Goal: Transaction & Acquisition: Purchase product/service

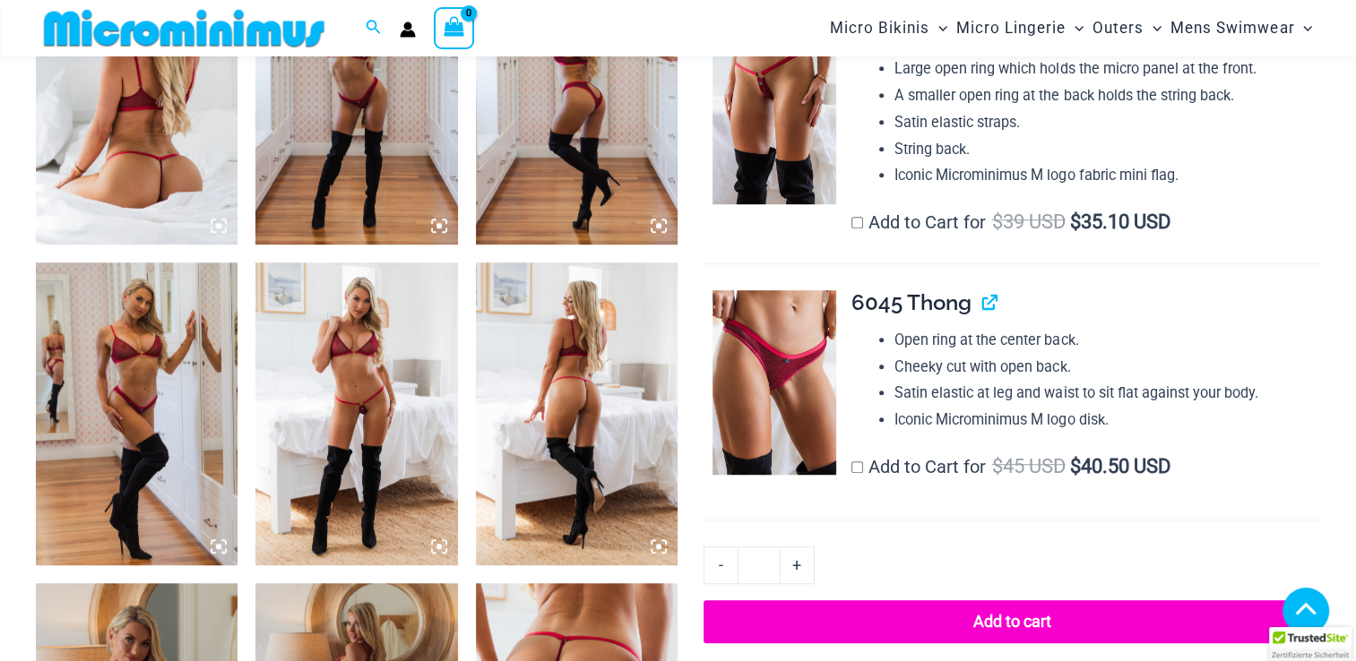
scroll to position [1212, 0]
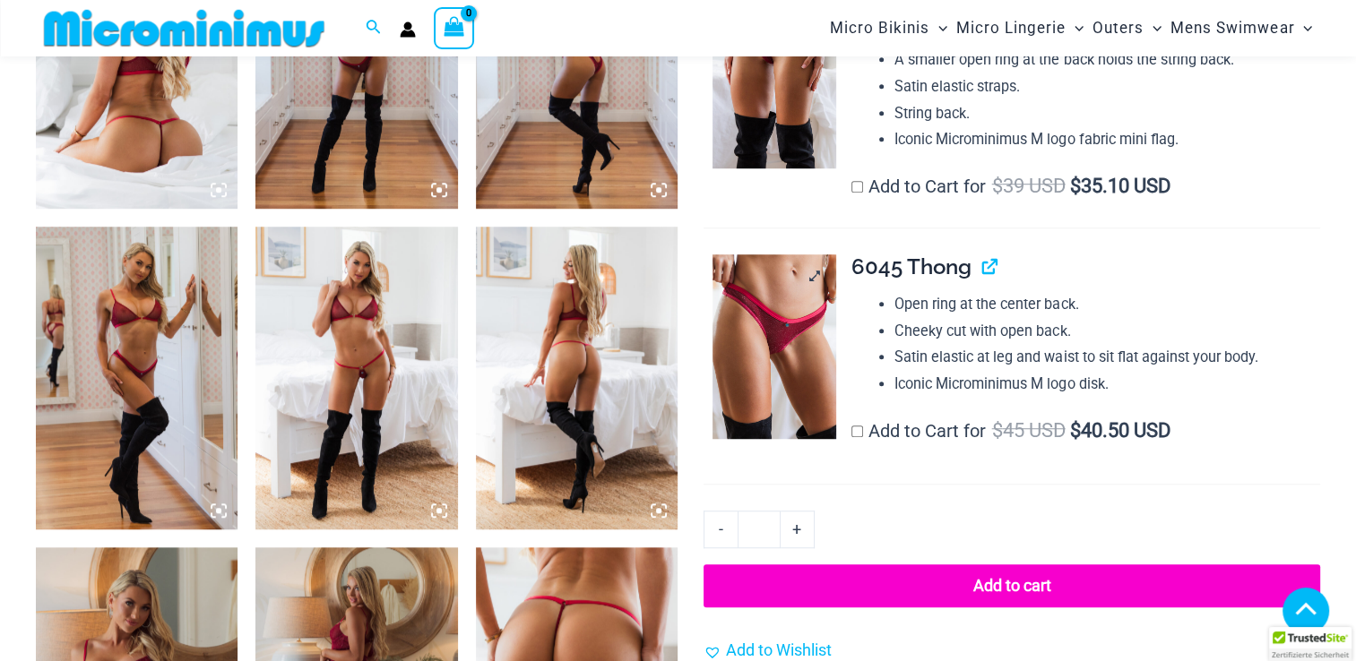
type input "**********"
click at [777, 368] on img at bounding box center [774, 346] width 124 height 185
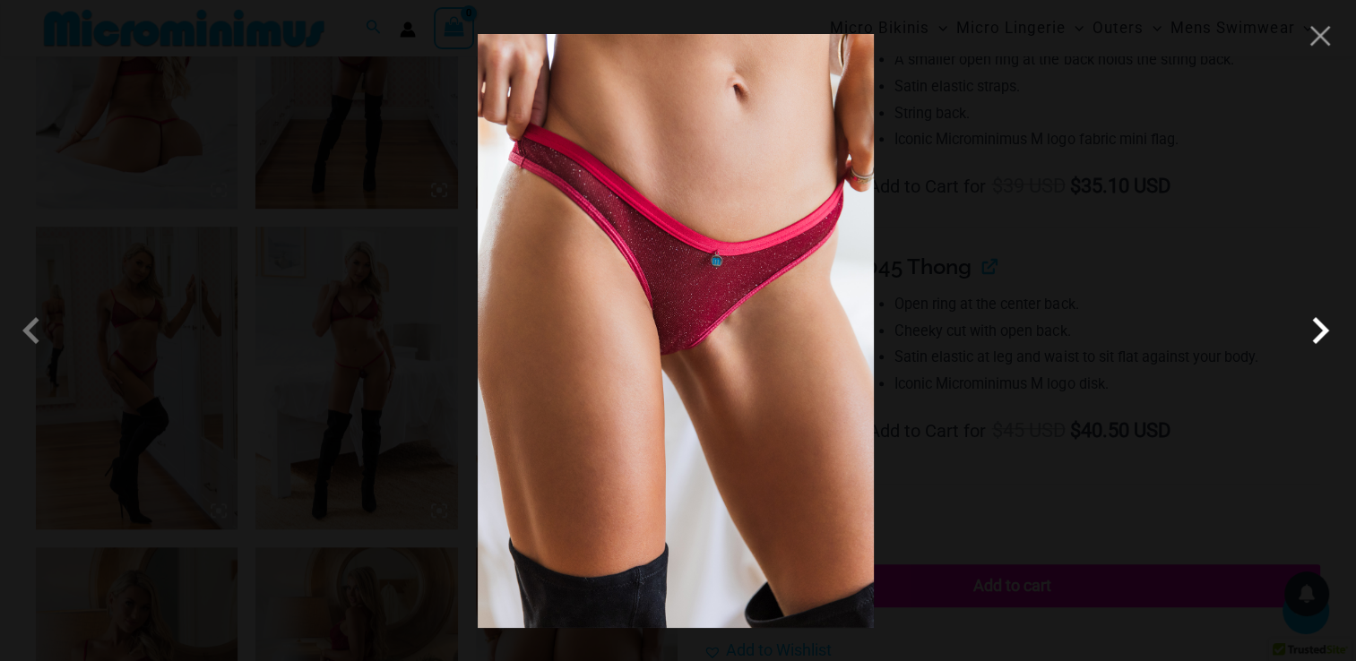
click at [1340, 349] on span at bounding box center [1320, 331] width 54 height 54
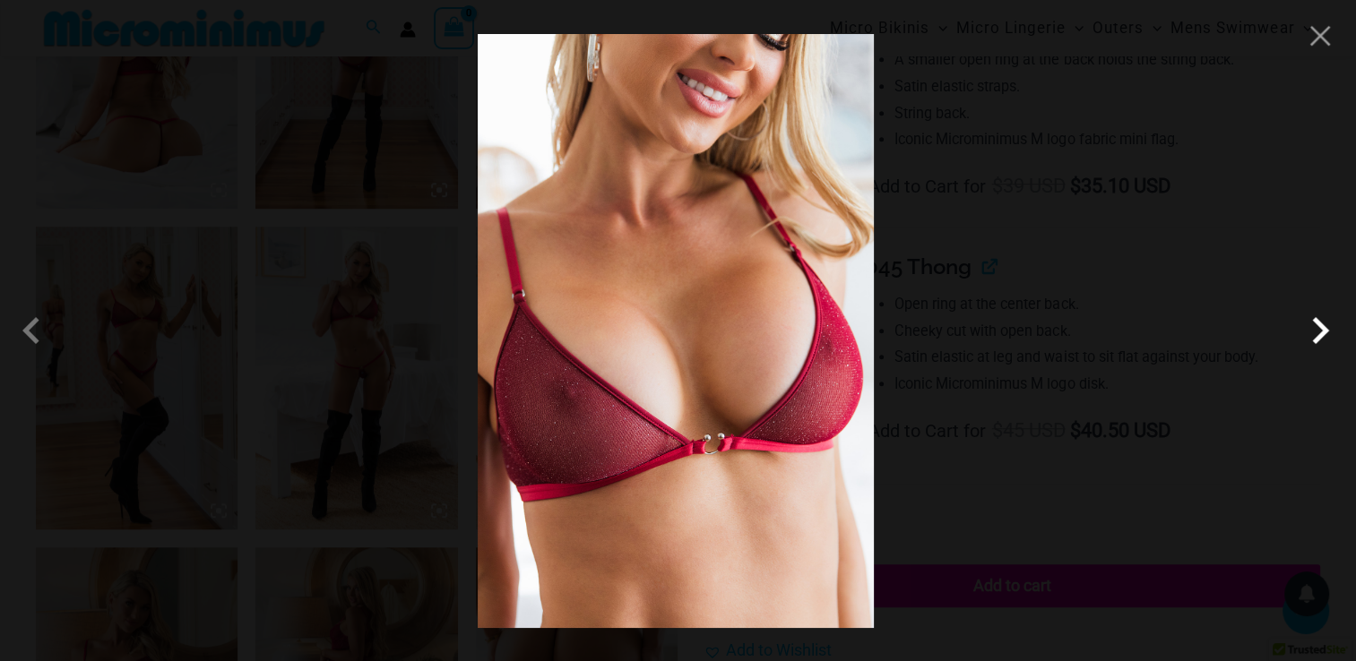
click at [1332, 342] on span at bounding box center [1320, 331] width 54 height 54
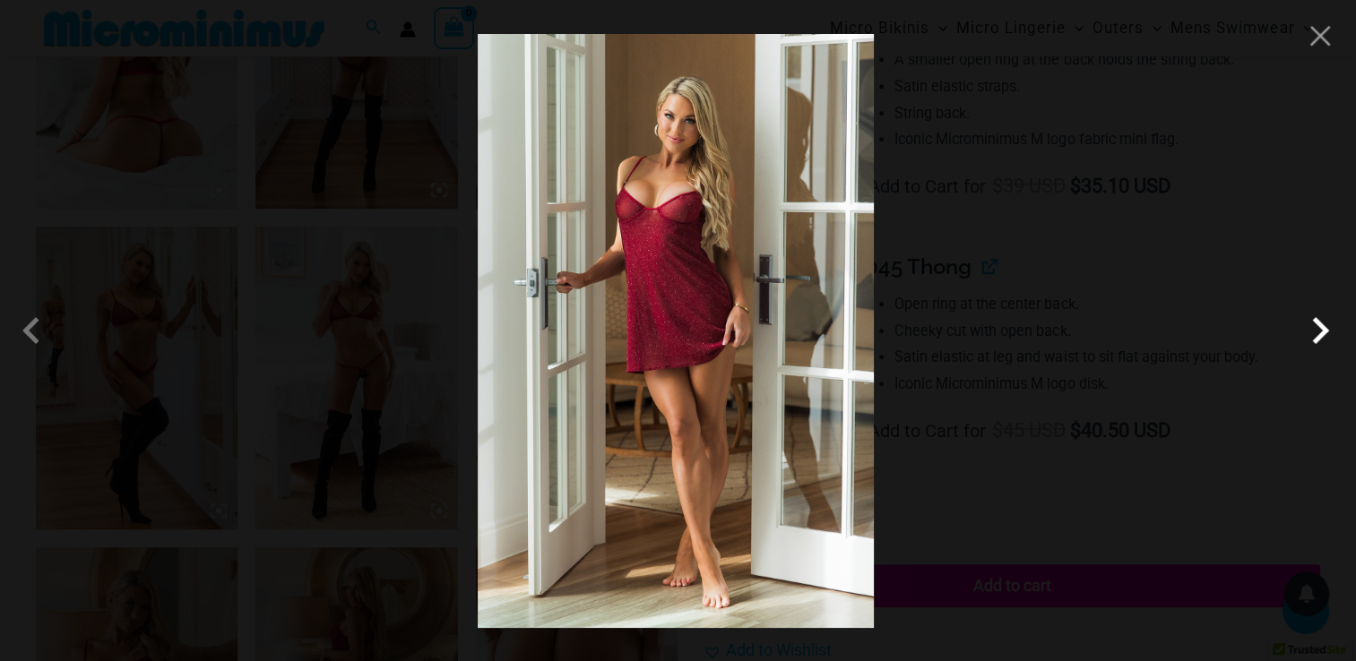
click at [1332, 342] on span at bounding box center [1320, 331] width 54 height 54
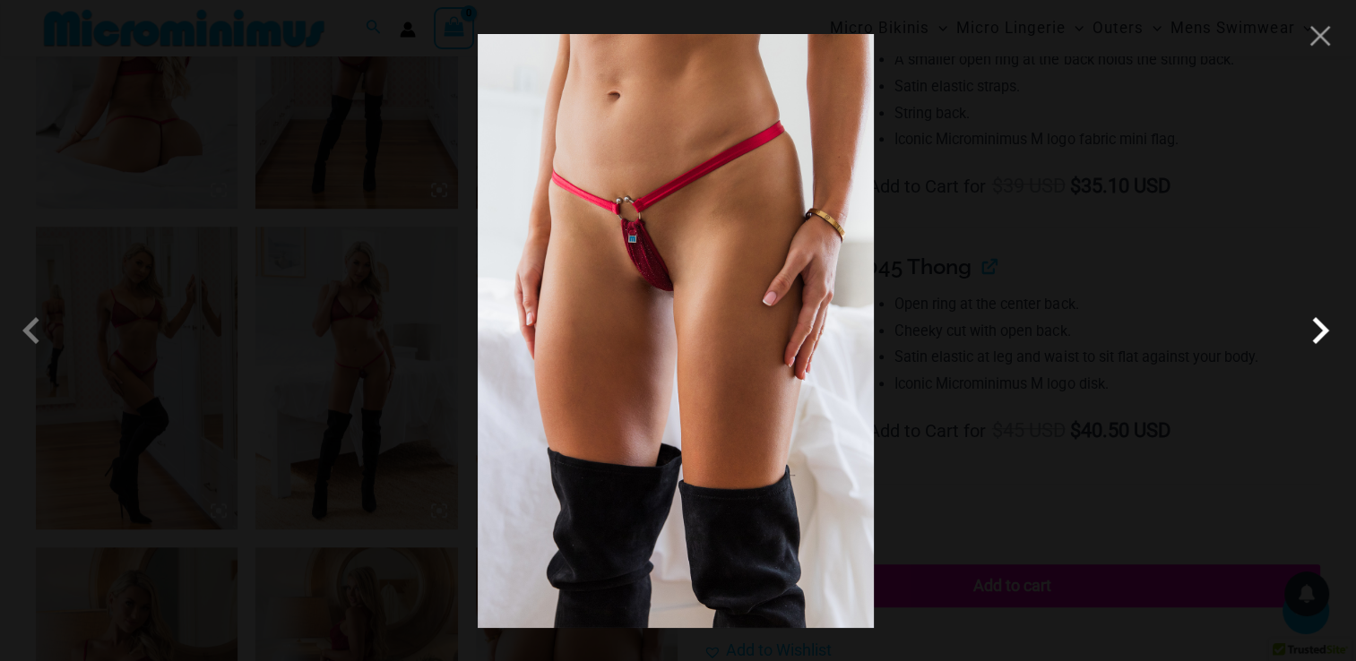
click at [1332, 341] on span at bounding box center [1320, 331] width 54 height 54
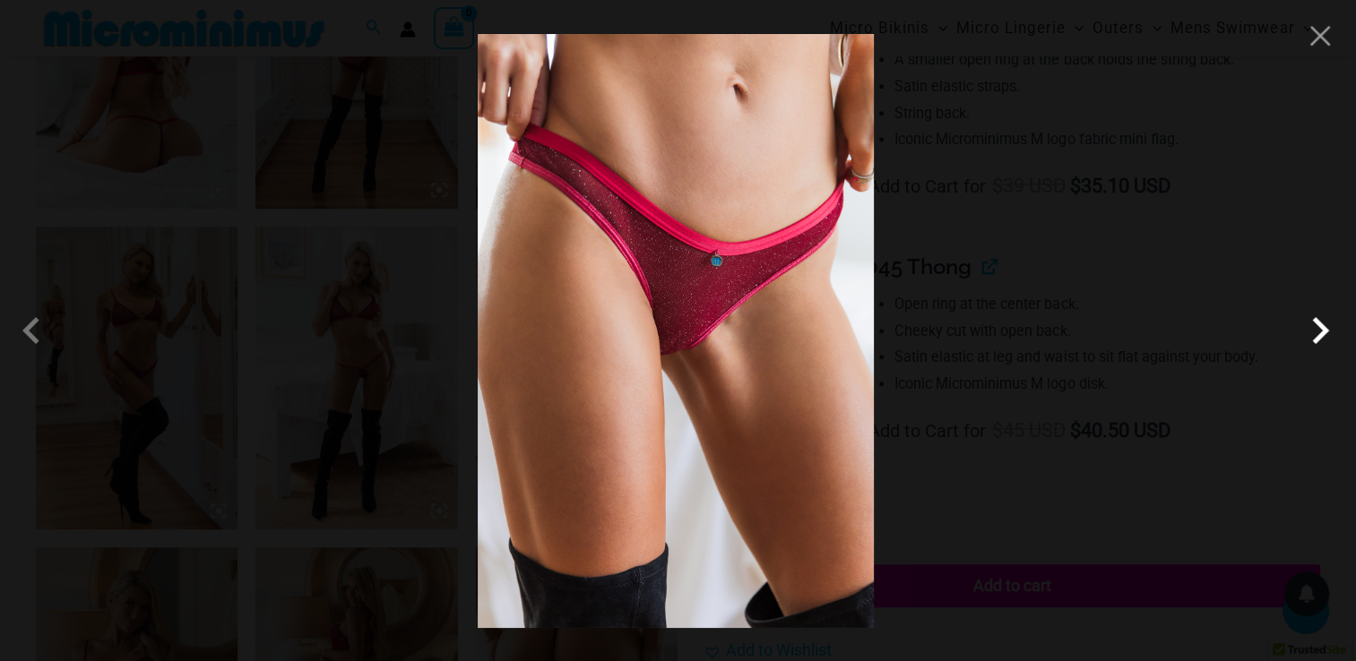
click at [1327, 339] on span at bounding box center [1320, 331] width 54 height 54
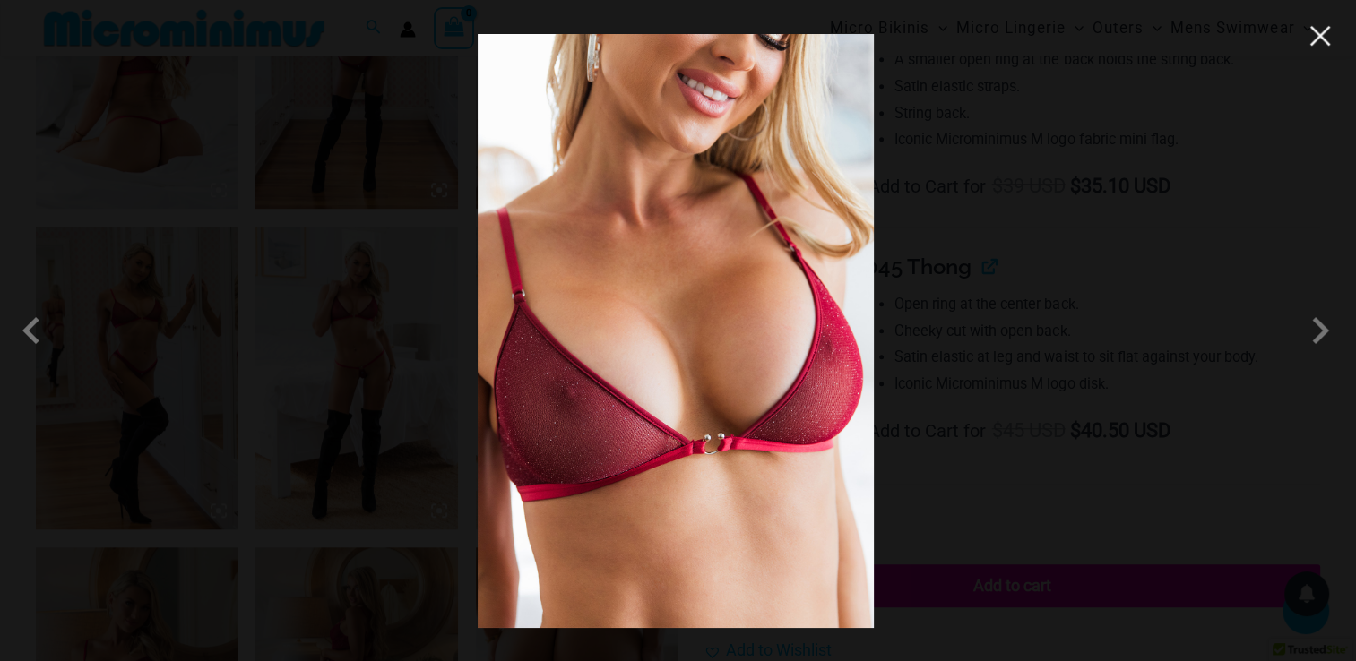
click at [1324, 38] on button "Close" at bounding box center [1319, 35] width 27 height 27
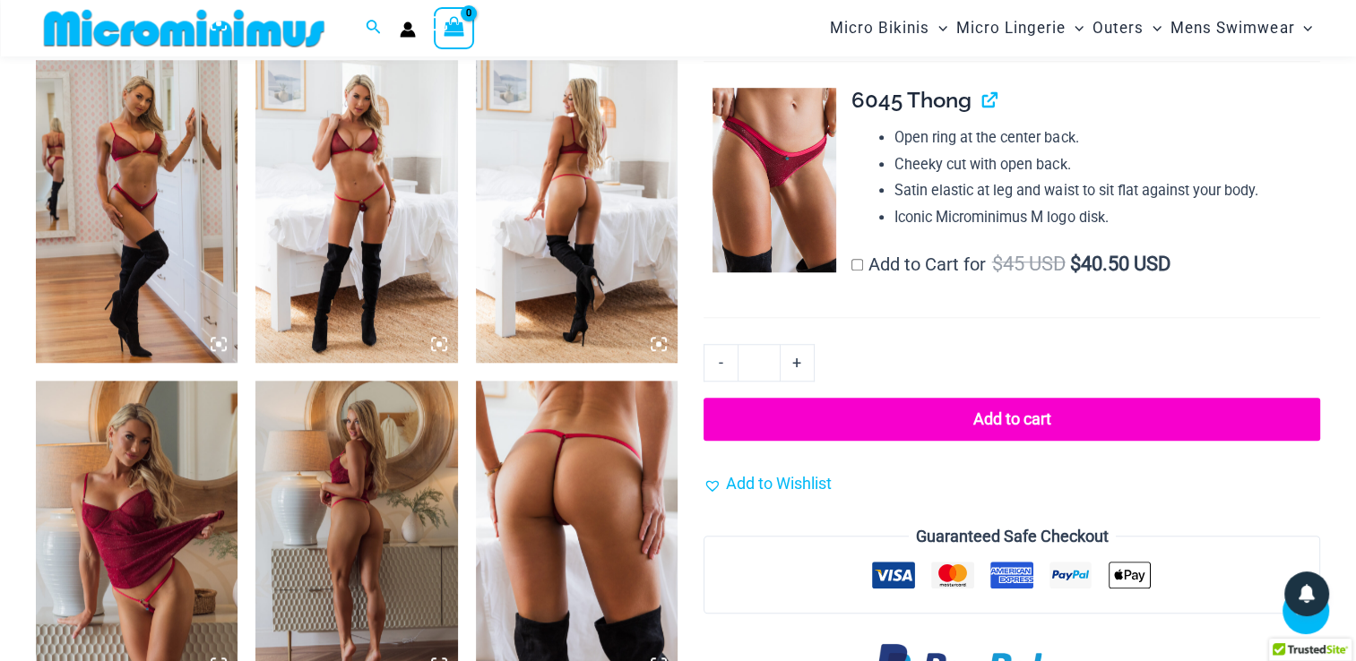
scroll to position [1481, 0]
